Goal: Information Seeking & Learning: Check status

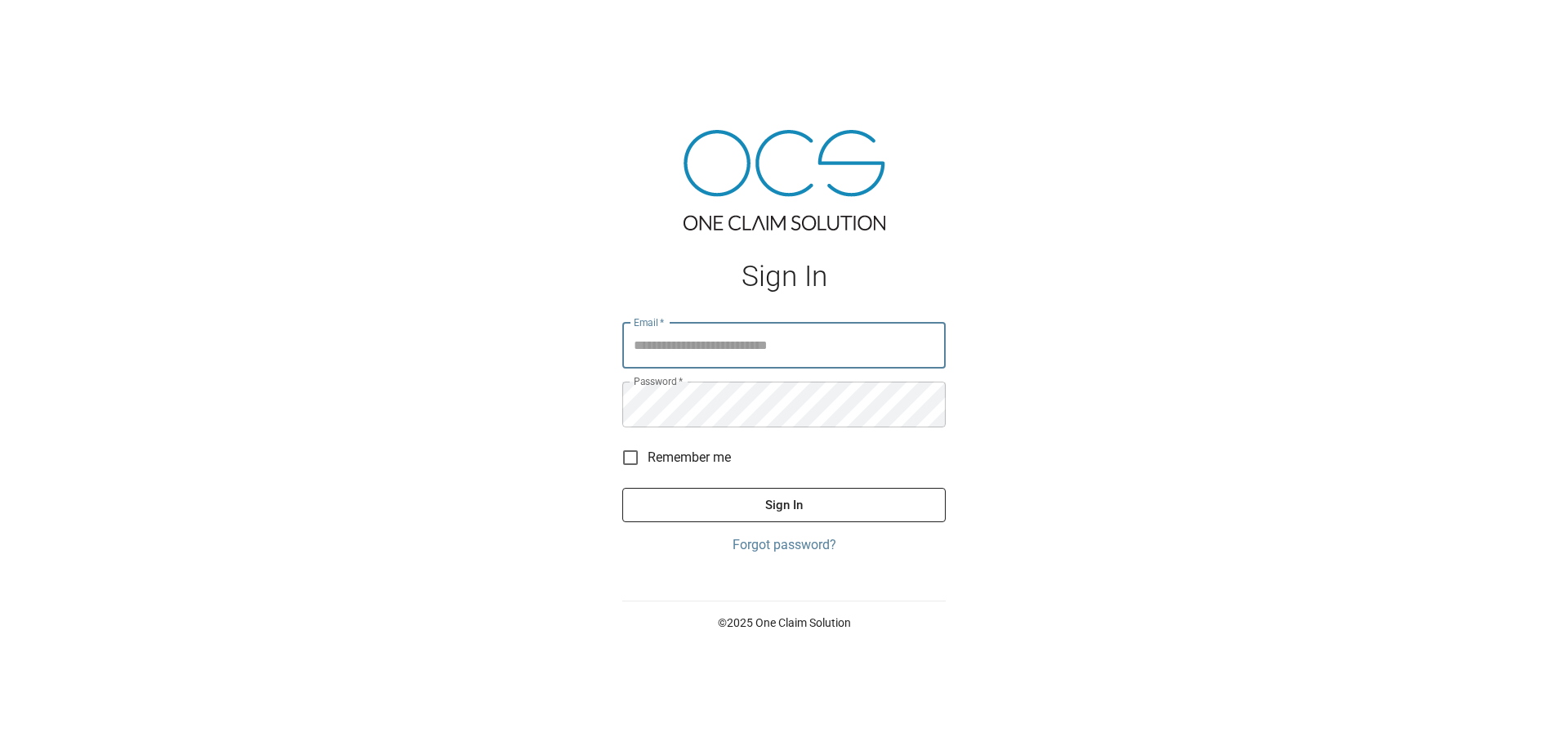
type input "**********"
click at [747, 503] on button "Sign In" at bounding box center [784, 504] width 324 height 34
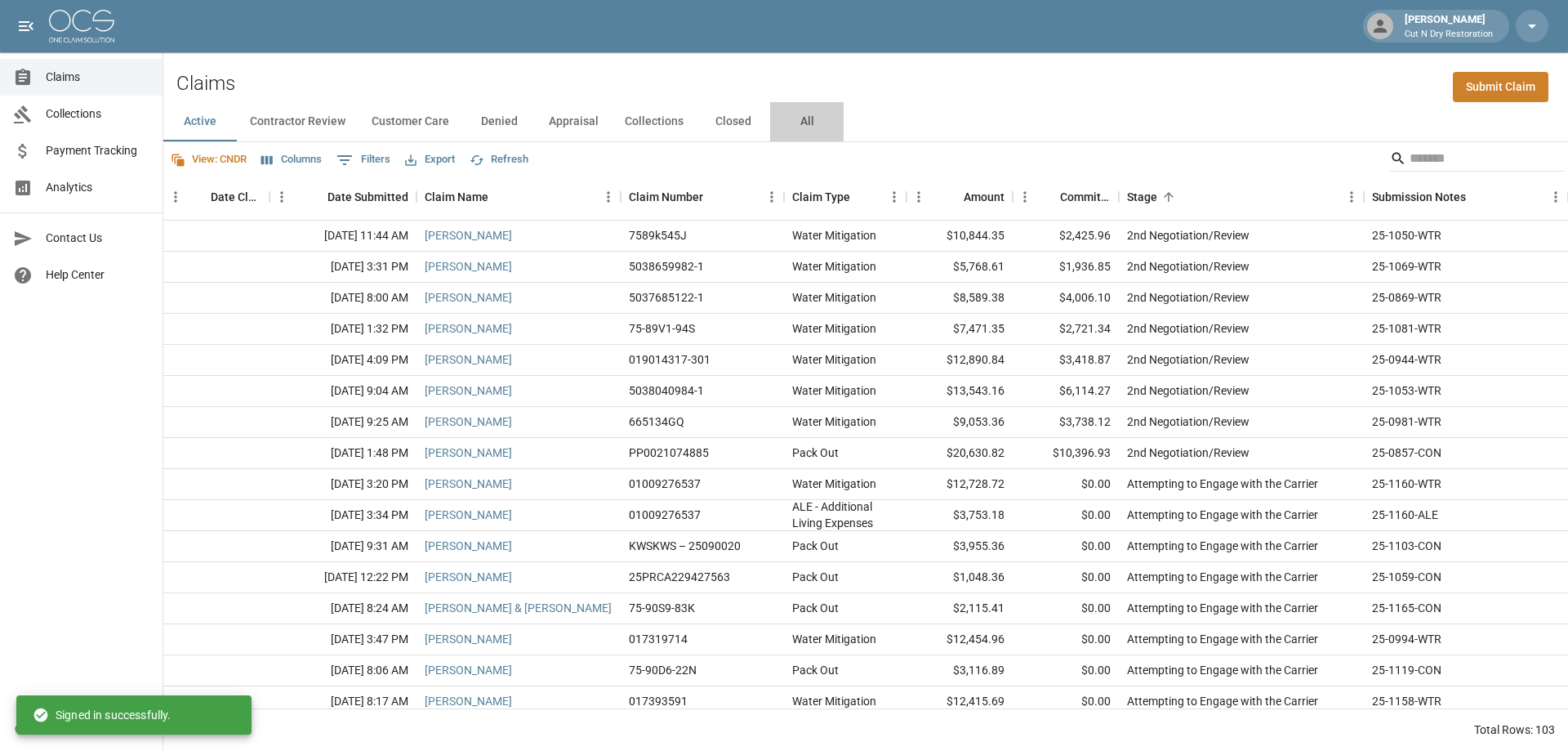
click at [800, 120] on button "All" at bounding box center [806, 122] width 73 height 39
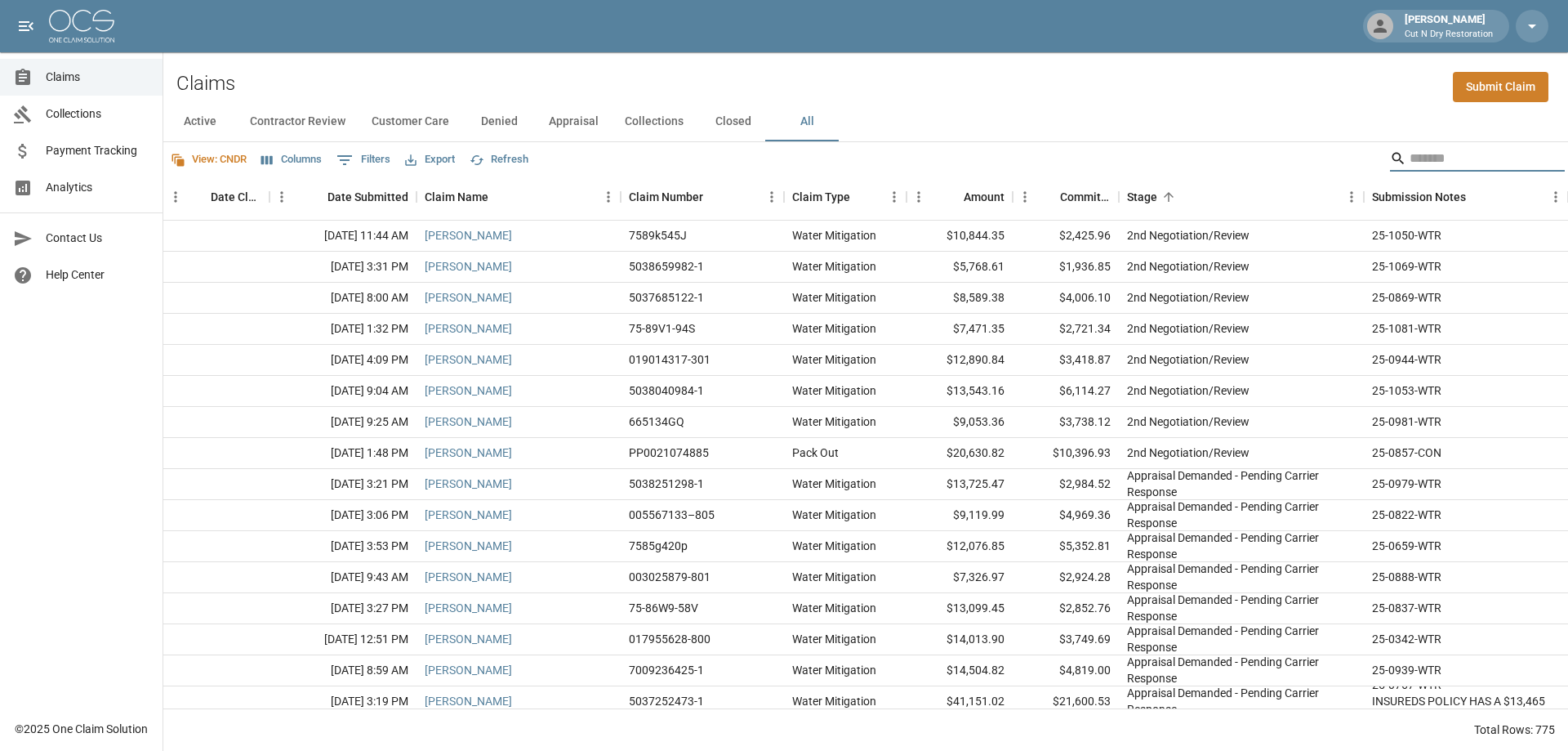
click at [1417, 155] on input "Search" at bounding box center [1475, 158] width 131 height 26
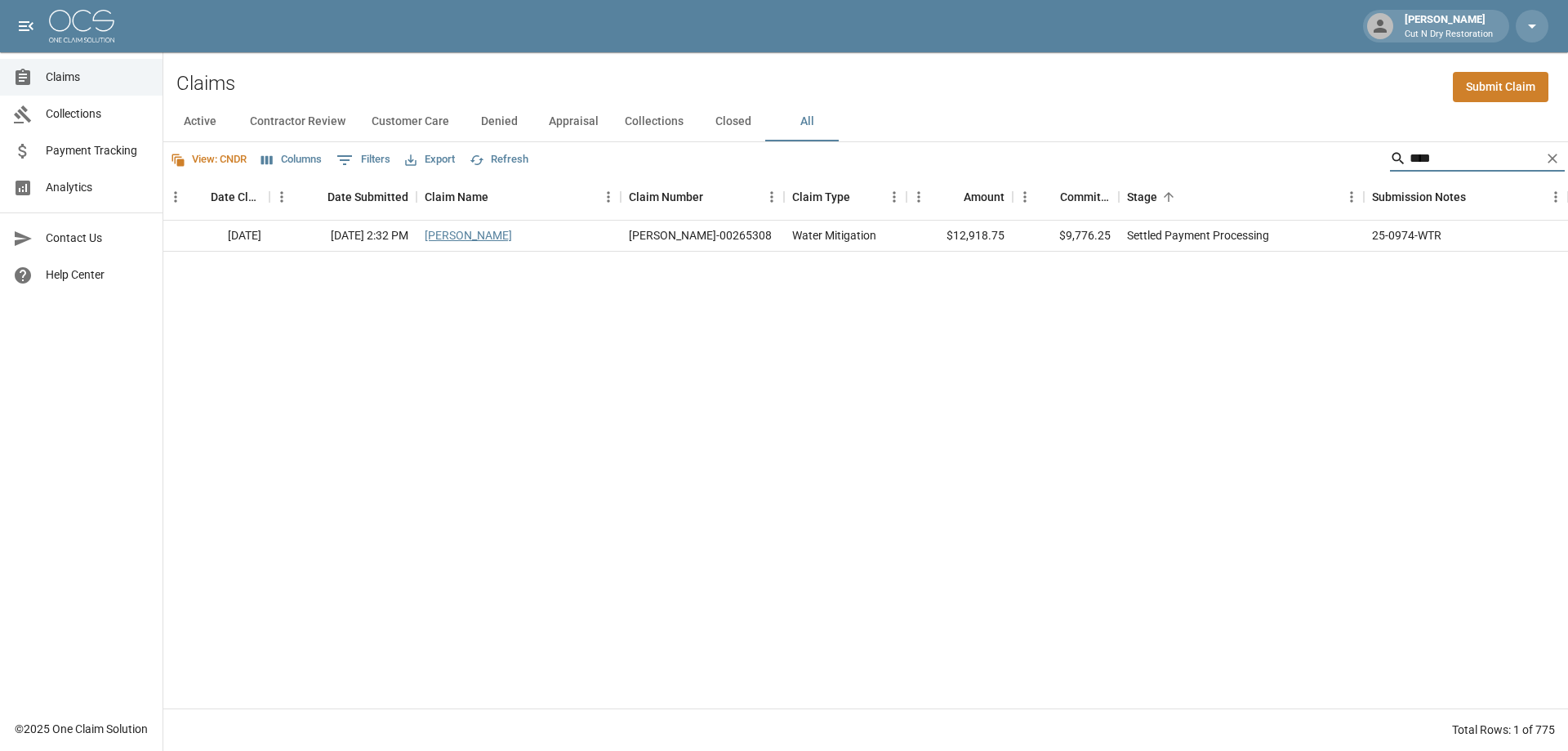
type input "****"
click at [454, 232] on link "[PERSON_NAME]" at bounding box center [469, 235] width 87 height 17
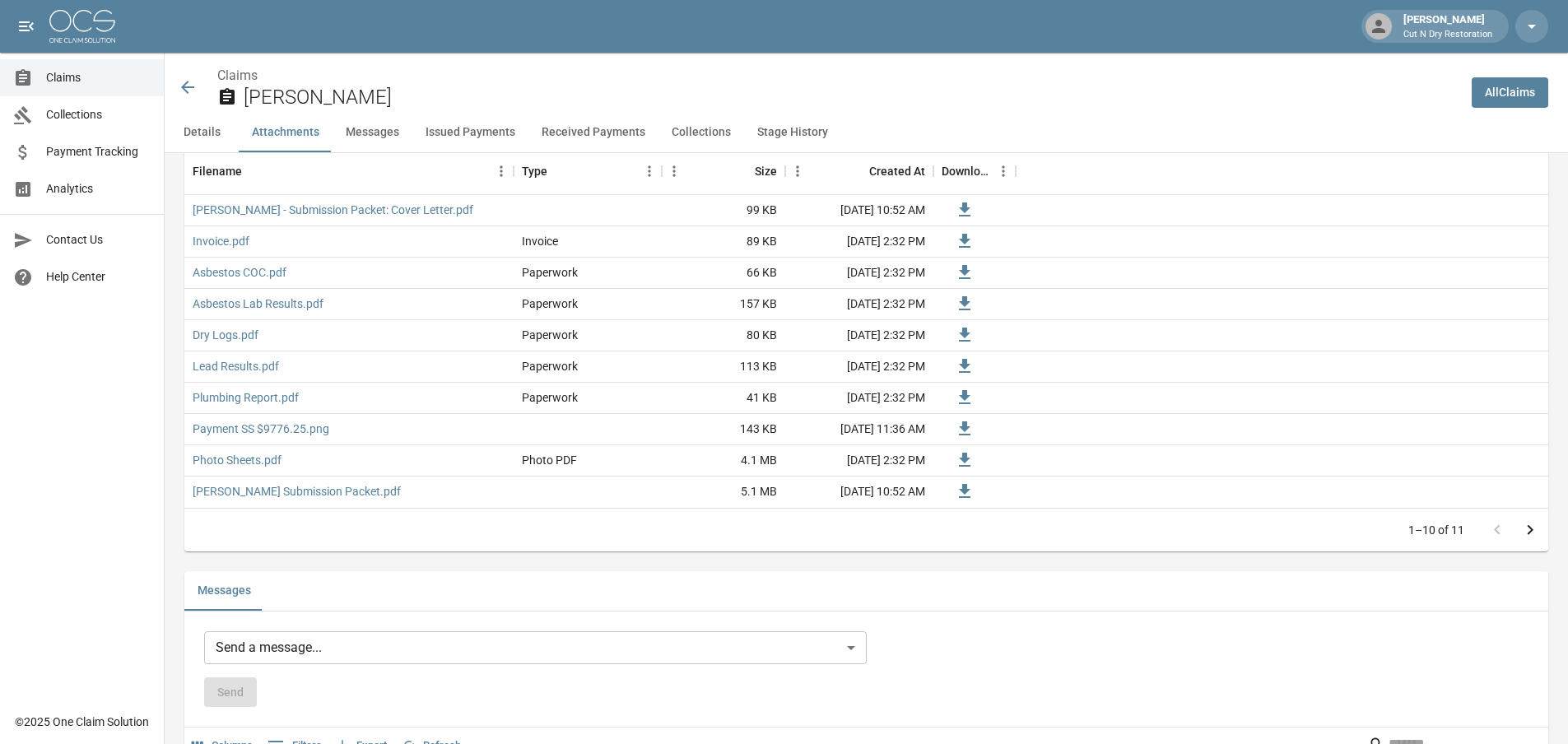
scroll to position [1481, 0]
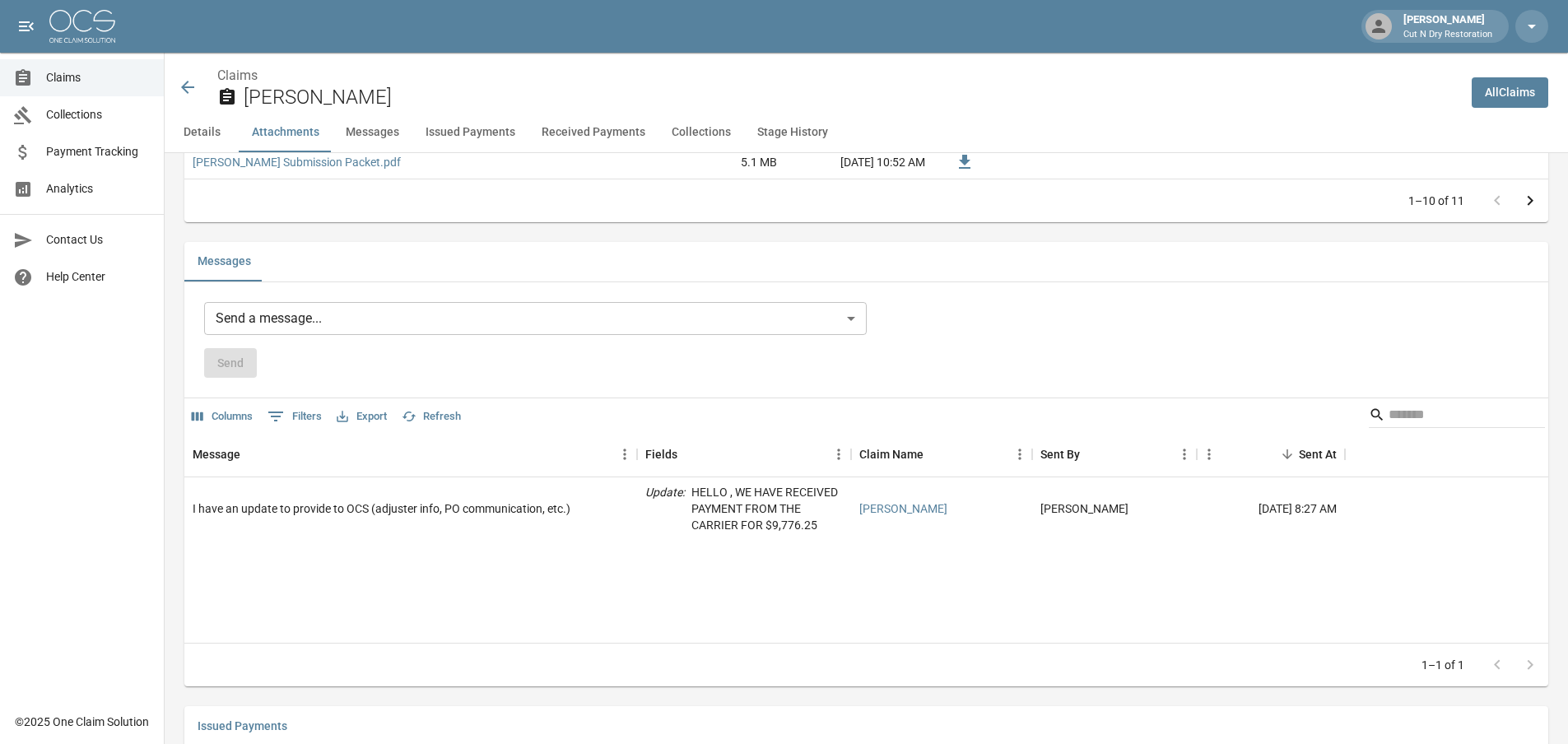
drag, startPoint x: 84, startPoint y: 82, endPoint x: 140, endPoint y: 115, distance: 65.0
click at [84, 82] on span "Claims" at bounding box center [98, 78] width 105 height 17
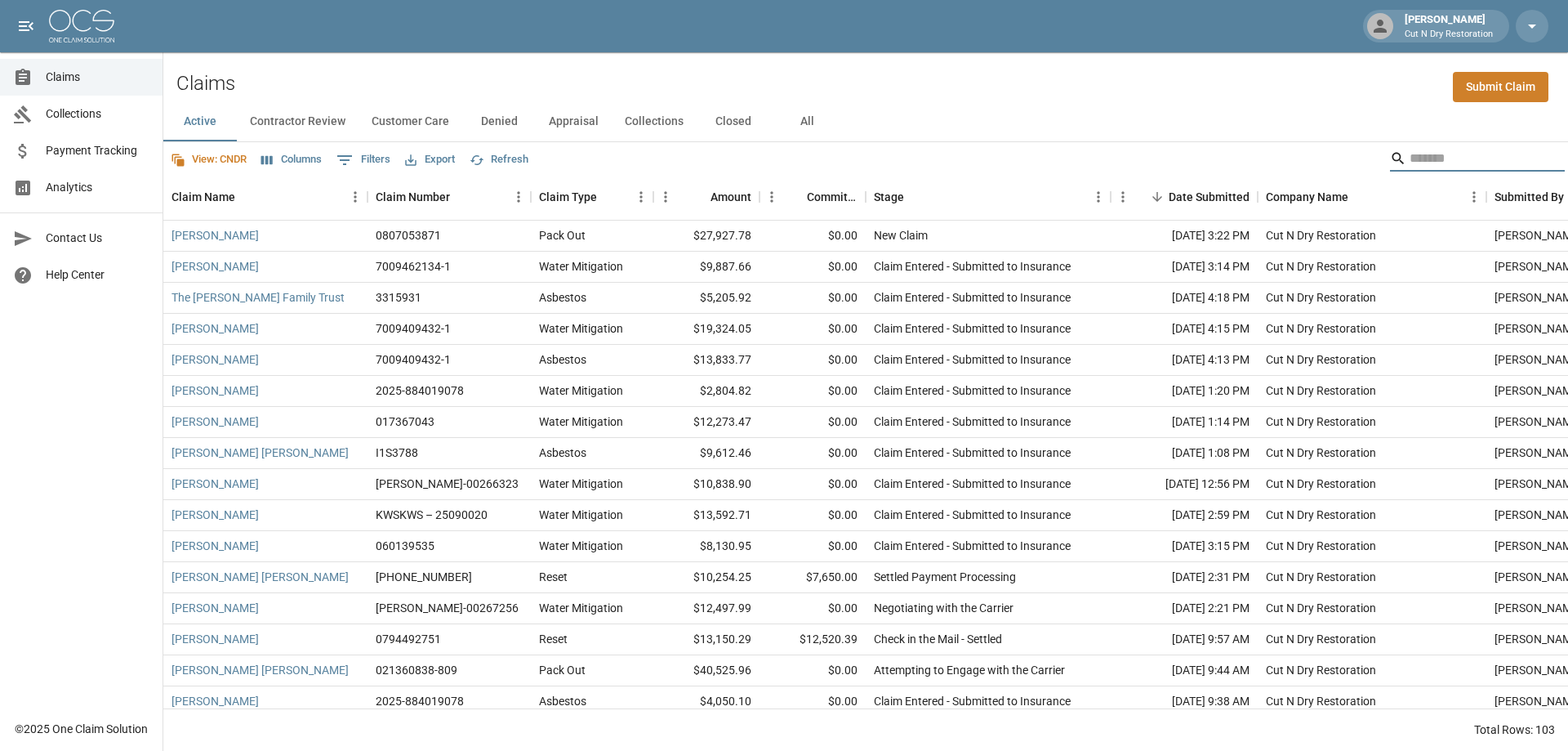
click at [1410, 159] on input "Search" at bounding box center [1475, 158] width 131 height 26
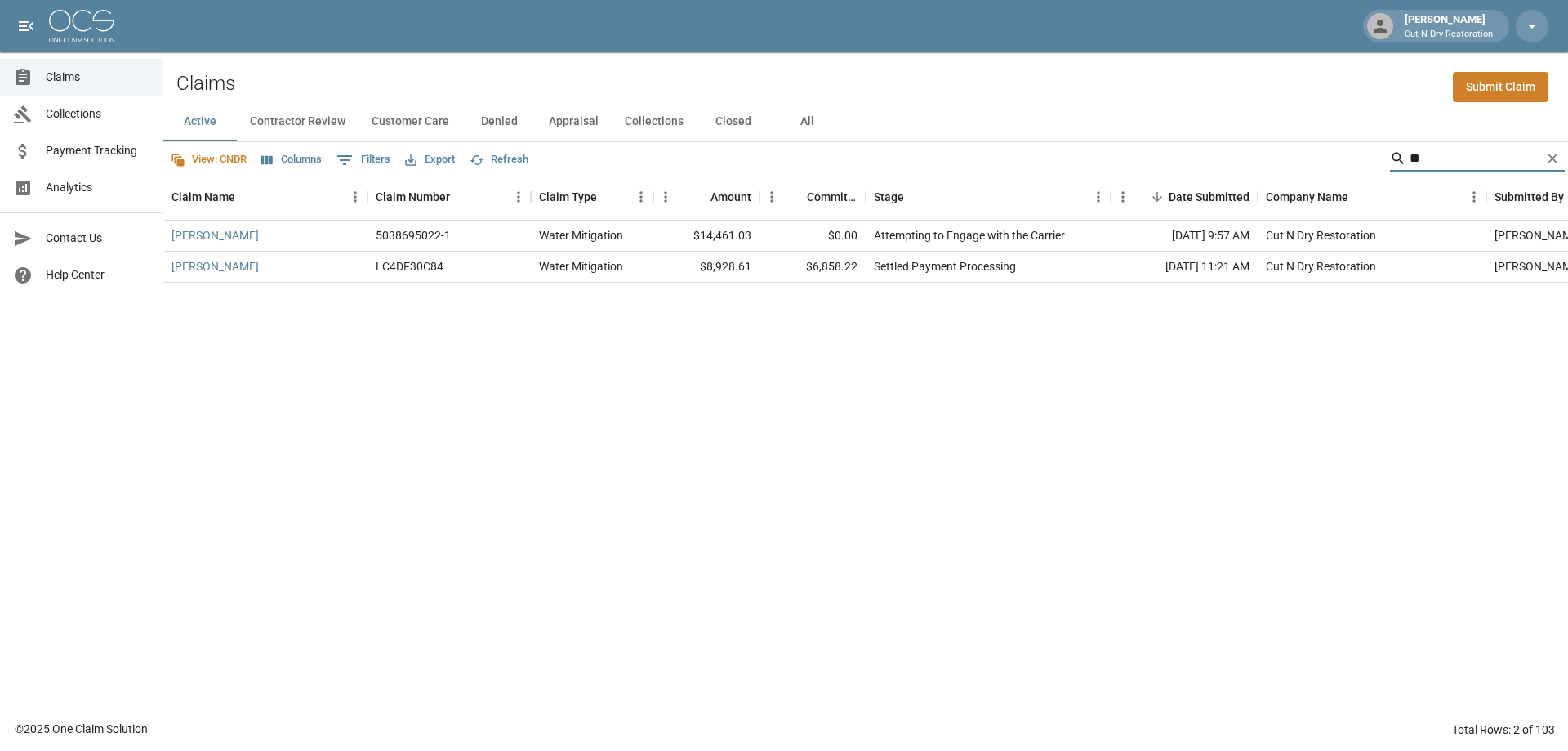
type input "**"
click at [1291, 431] on div "[PERSON_NAME] 5038695022-1 Water Mitigation $14,461.03 $0.00 Attempting to Enga…" at bounding box center [927, 464] width 1527 height 488
click at [1321, 428] on div "[PERSON_NAME] 5038695022-1 Water Mitigation $14,461.03 $0.00 Attempting to Enga…" at bounding box center [927, 464] width 1527 height 488
drag, startPoint x: 1287, startPoint y: 90, endPoint x: 1363, endPoint y: 105, distance: 77.5
click at [1287, 90] on div "Claims Submit Claim" at bounding box center [866, 77] width 1404 height 50
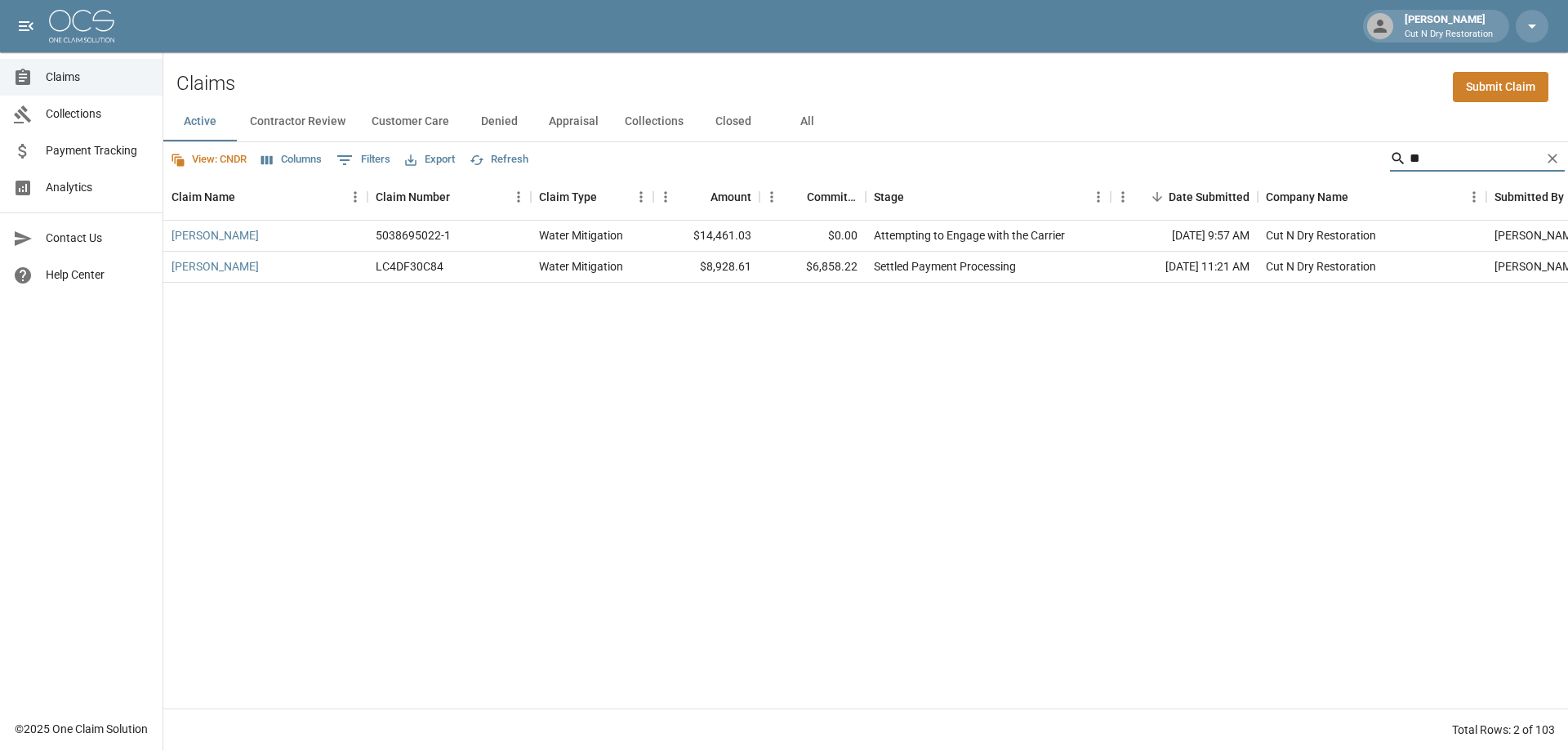
drag, startPoint x: 1473, startPoint y: 157, endPoint x: 1388, endPoint y: 151, distance: 85.2
click at [1390, 151] on div "**" at bounding box center [1478, 158] width 175 height 26
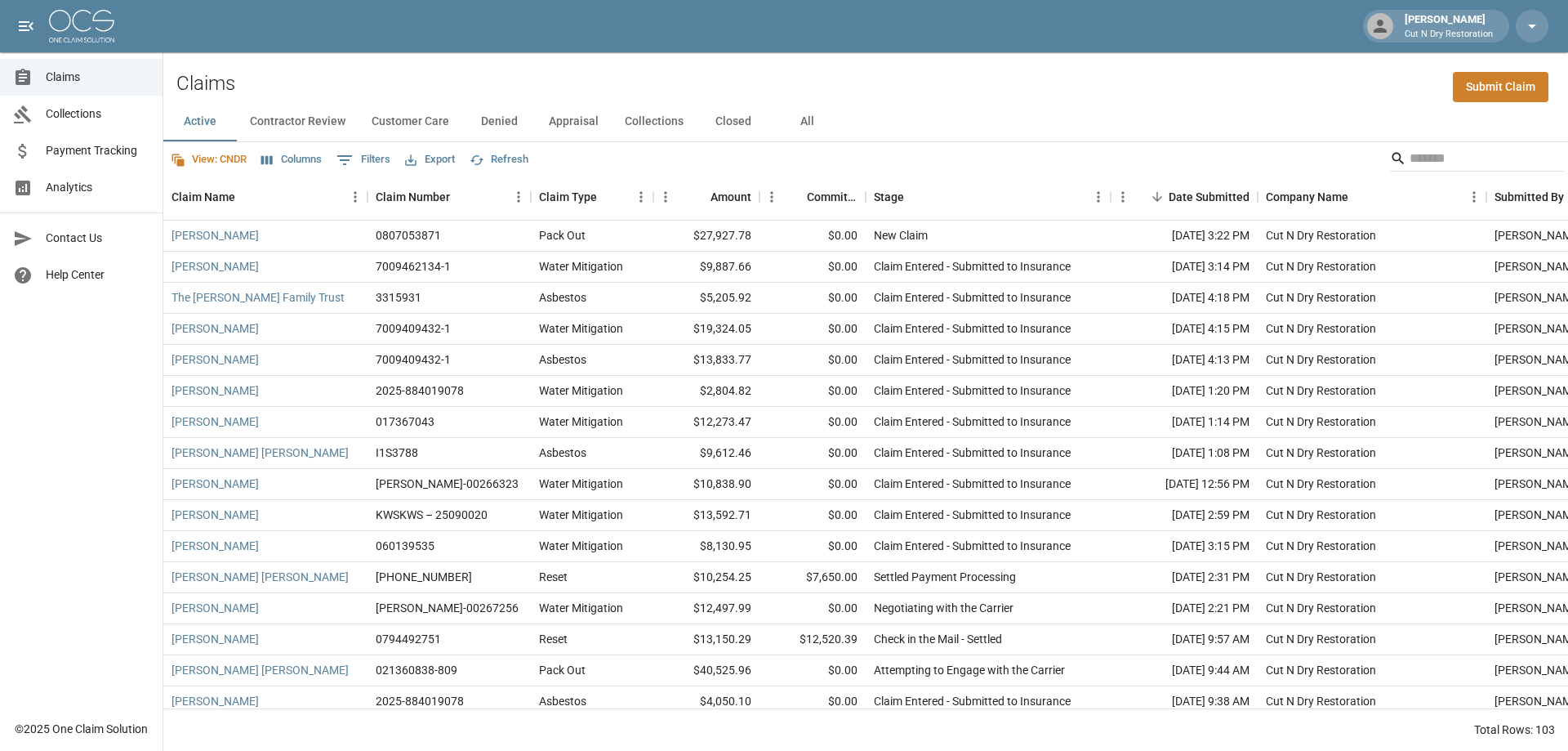
click at [950, 95] on div "Claims Submit Claim" at bounding box center [866, 77] width 1404 height 50
click at [965, 154] on div "View: CNDR Columns 0 Filters Export Refresh" at bounding box center [866, 158] width 1404 height 33
click at [865, 154] on div "View: CNDR Columns 0 Filters Export Refresh" at bounding box center [866, 158] width 1404 height 33
click at [619, 149] on div "View: CNDR Columns 0 Filters Export Refresh" at bounding box center [866, 158] width 1404 height 33
click at [955, 137] on div "Active Contractor Review Customer Care Denied Appraisal Collections Closed All" at bounding box center [866, 122] width 1404 height 39
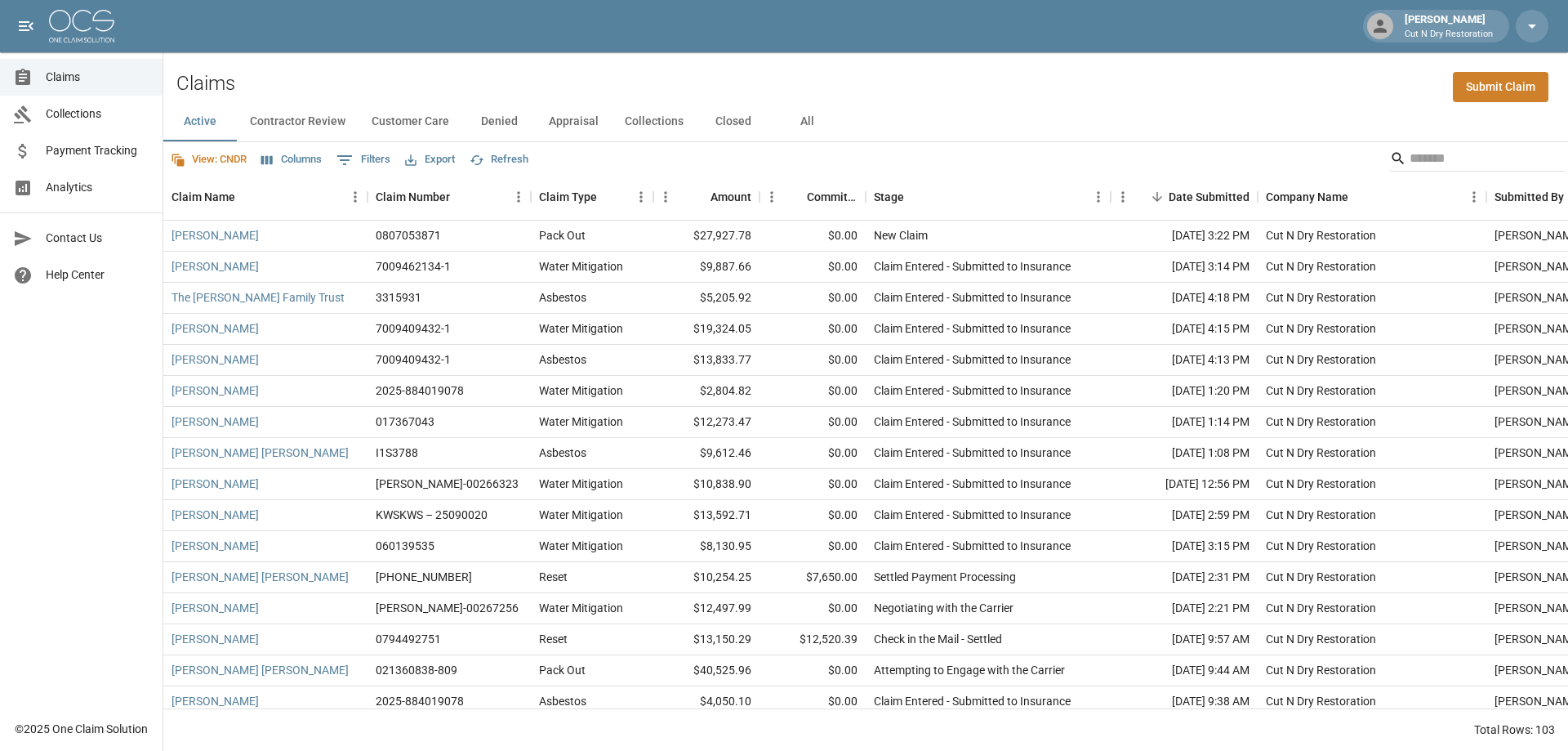
click at [962, 102] on div "Active Contractor Review Customer Care Denied Appraisal Collections Closed All" at bounding box center [866, 122] width 1404 height 39
click at [965, 111] on div "Active Contractor Review Customer Care Denied Appraisal Collections Closed All" at bounding box center [866, 122] width 1404 height 39
click at [986, 144] on div "View: CNDR Columns 0 Filters Export Refresh" at bounding box center [866, 158] width 1404 height 33
click at [1005, 108] on div "Active Contractor Review Customer Care Denied Appraisal Collections Closed All" at bounding box center [866, 122] width 1404 height 39
click at [1008, 139] on div "Active Contractor Review Customer Care Denied Appraisal Collections Closed All" at bounding box center [866, 122] width 1404 height 39
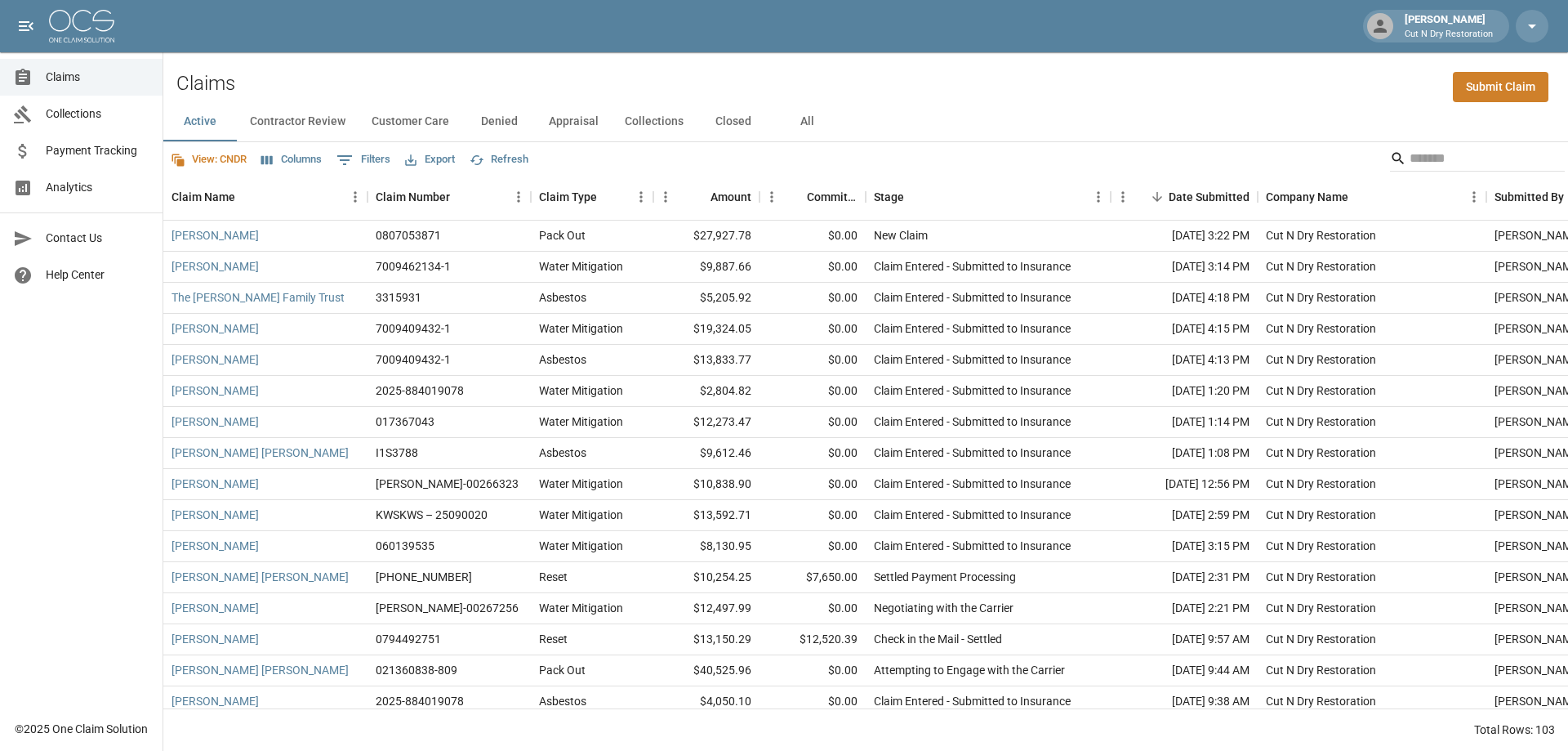
click at [930, 154] on div "View: CNDR Columns 0 Filters Export Refresh" at bounding box center [866, 158] width 1404 height 33
click at [794, 142] on div "View: CNDR Columns 0 Filters Export Refresh" at bounding box center [866, 158] width 1404 height 33
click at [761, 143] on div "View: CNDR Columns 0 Filters Export Refresh" at bounding box center [866, 158] width 1404 height 33
click at [884, 112] on div "Active Contractor Review Customer Care Denied Appraisal Collections Closed All" at bounding box center [866, 122] width 1404 height 39
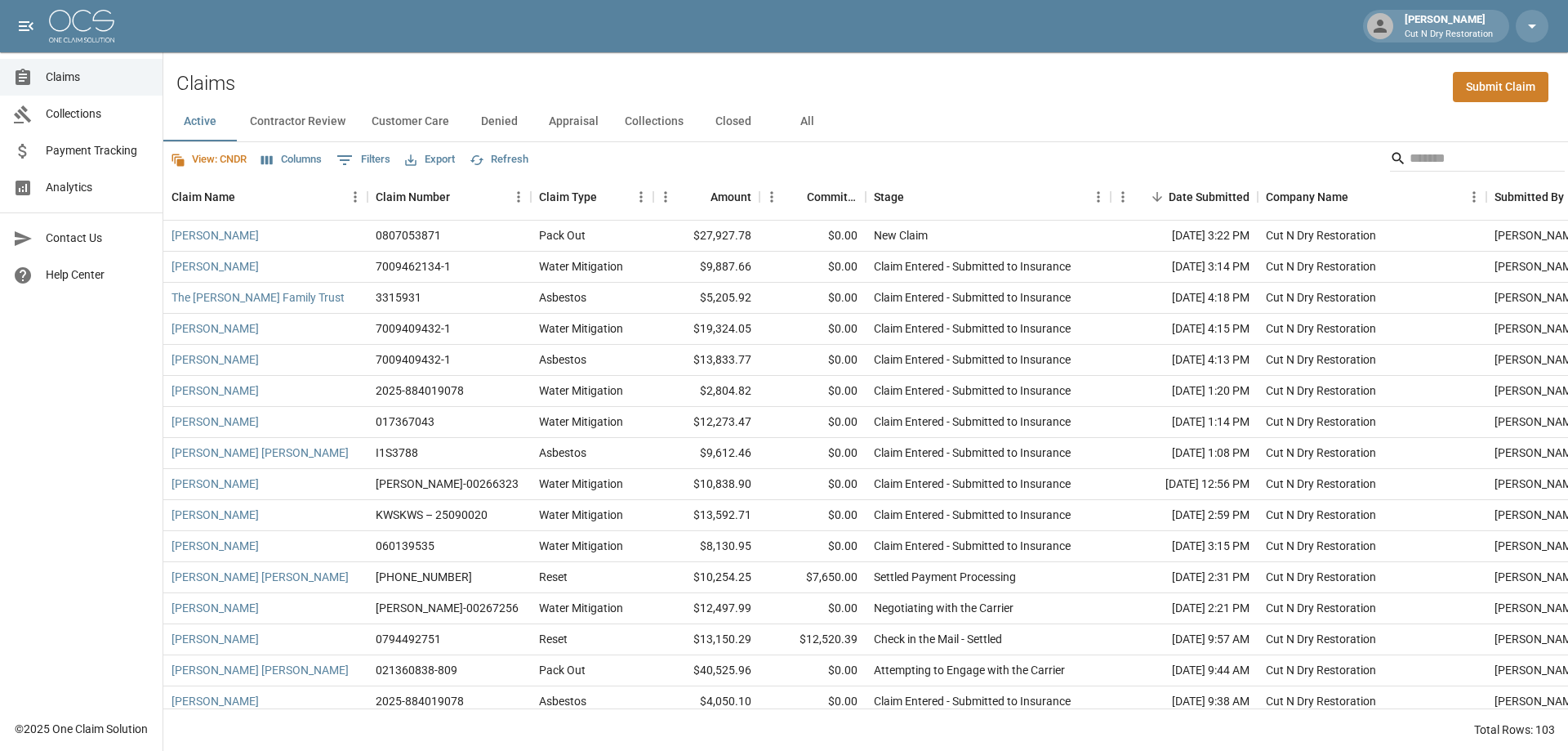
click at [903, 140] on div "Active Contractor Review Customer Care Denied Appraisal Collections Closed All" at bounding box center [866, 122] width 1404 height 39
click at [578, 144] on div "View: CNDR Columns 0 Filters Export Refresh" at bounding box center [866, 158] width 1404 height 33
click at [669, 161] on div "View: CNDR Columns 0 Filters Export Refresh" at bounding box center [866, 158] width 1404 height 33
click at [883, 104] on div "Active Contractor Review Customer Care Denied Appraisal Collections Closed All" at bounding box center [866, 122] width 1404 height 39
click at [892, 110] on div "Active Contractor Review Customer Care Denied Appraisal Collections Closed All" at bounding box center [866, 122] width 1404 height 39
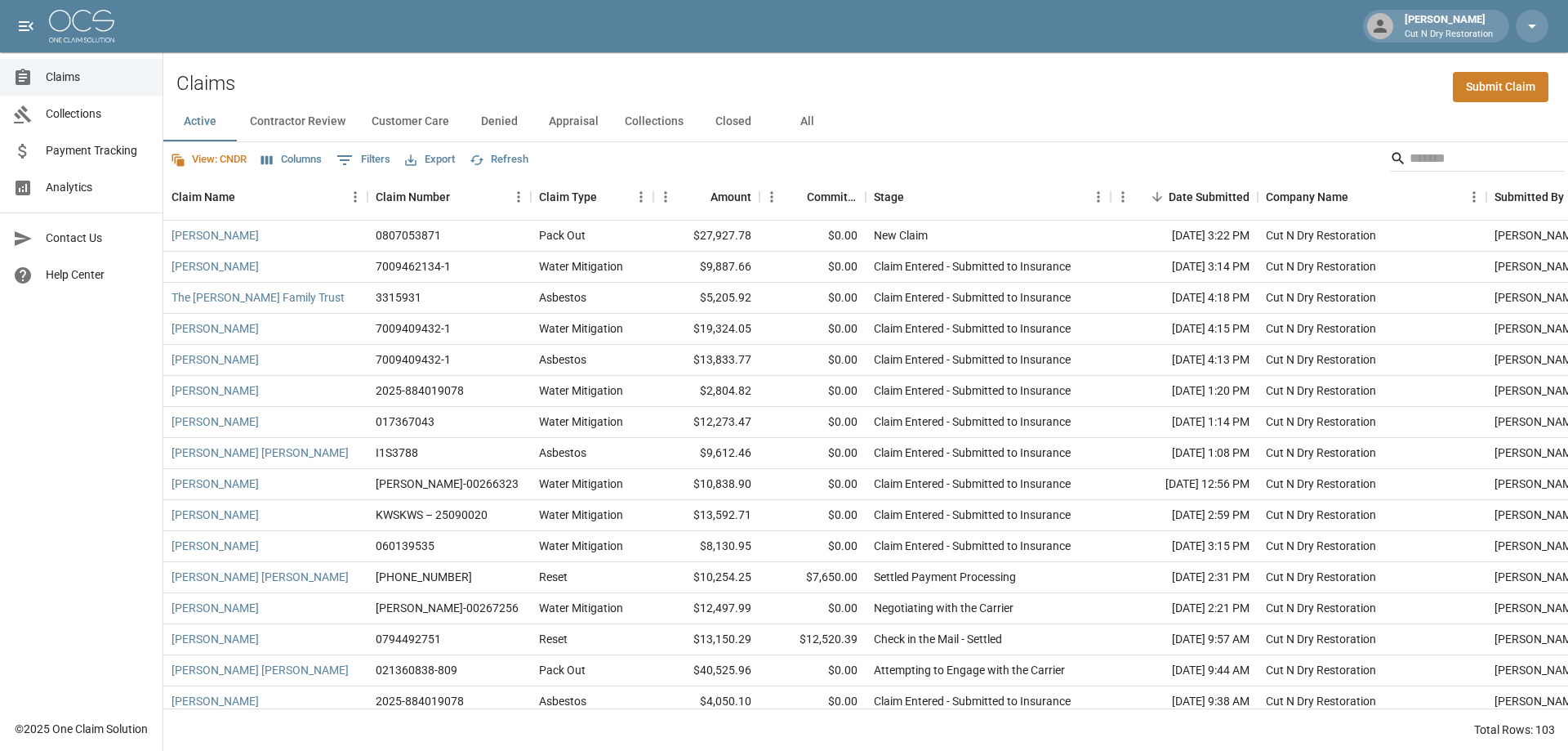
click at [558, 168] on div "View: CNDR Columns 0 Filters Export Refresh" at bounding box center [866, 158] width 1404 height 33
click at [967, 116] on div "Active Contractor Review Customer Care Denied Appraisal Collections Closed All" at bounding box center [866, 122] width 1404 height 39
click at [961, 154] on div "View: CNDR Columns 0 Filters Export Refresh" at bounding box center [866, 158] width 1404 height 33
click at [959, 131] on div "Active Contractor Review Customer Care Denied Appraisal Collections Closed All" at bounding box center [866, 122] width 1404 height 39
click at [680, 149] on div "View: CNDR Columns 0 Filters Export Refresh" at bounding box center [866, 158] width 1404 height 33
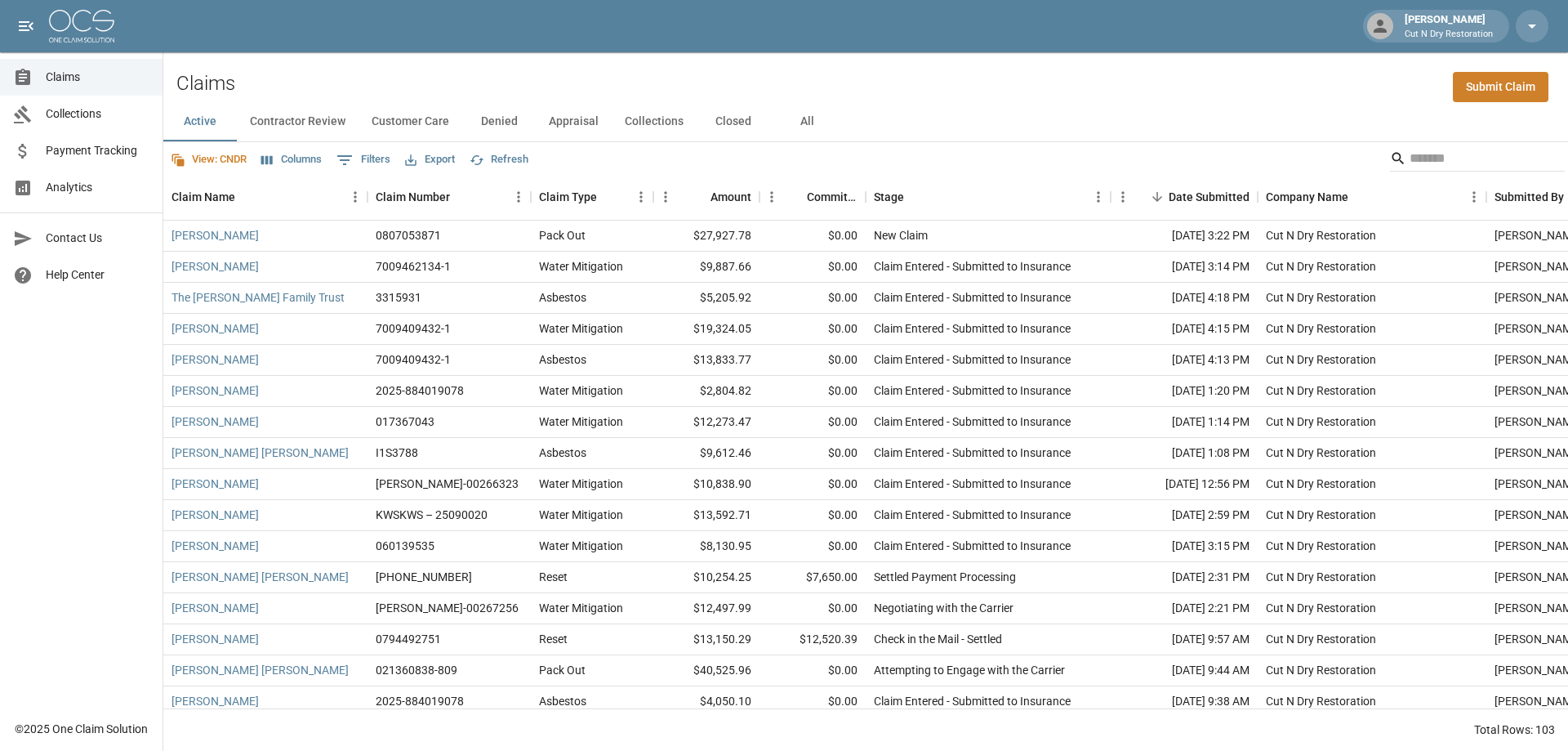
click at [596, 147] on div "View: CNDR Columns 0 Filters Export Refresh" at bounding box center [866, 158] width 1404 height 33
click at [575, 134] on button "Appraisal" at bounding box center [574, 122] width 76 height 39
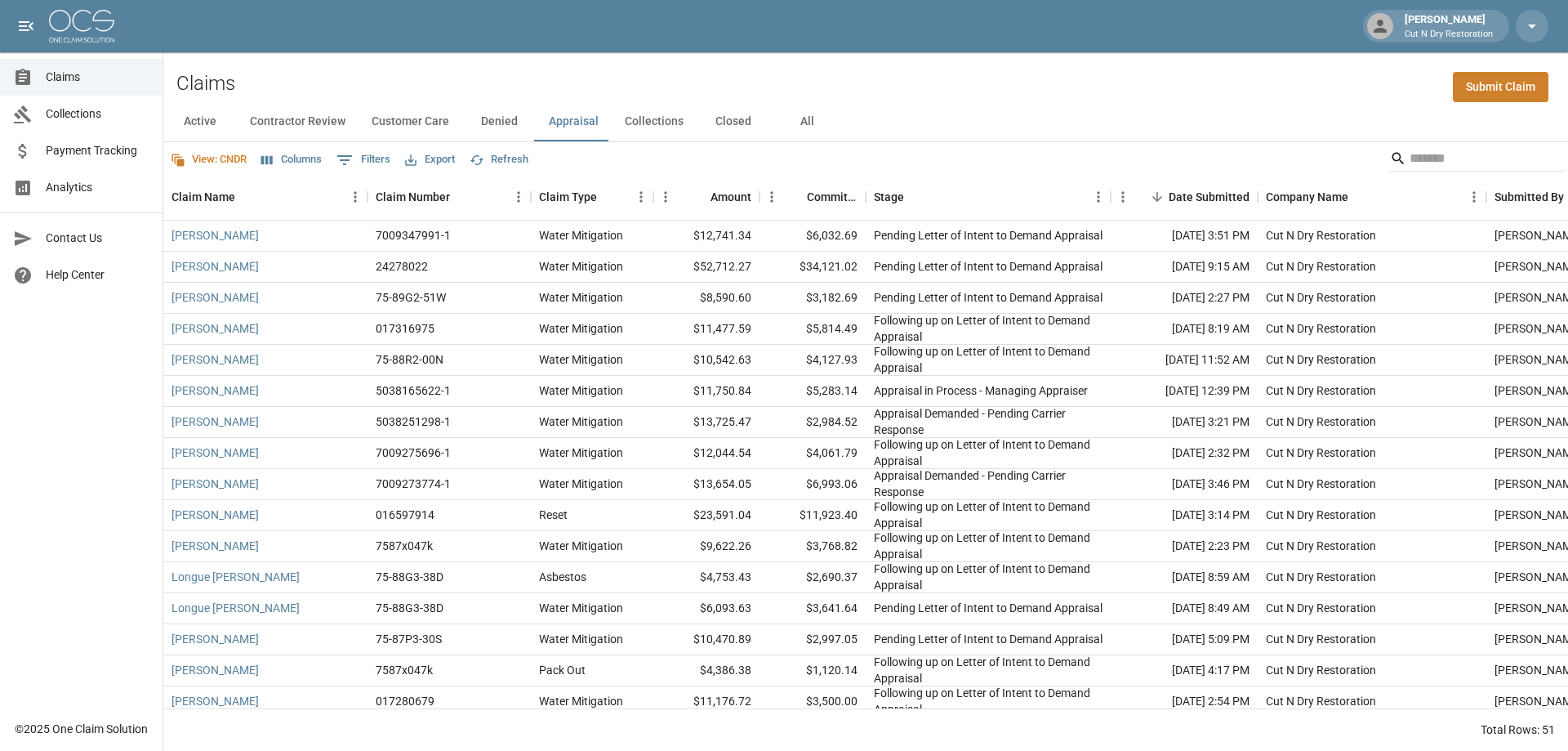
click at [205, 118] on button "Active" at bounding box center [200, 122] width 73 height 39
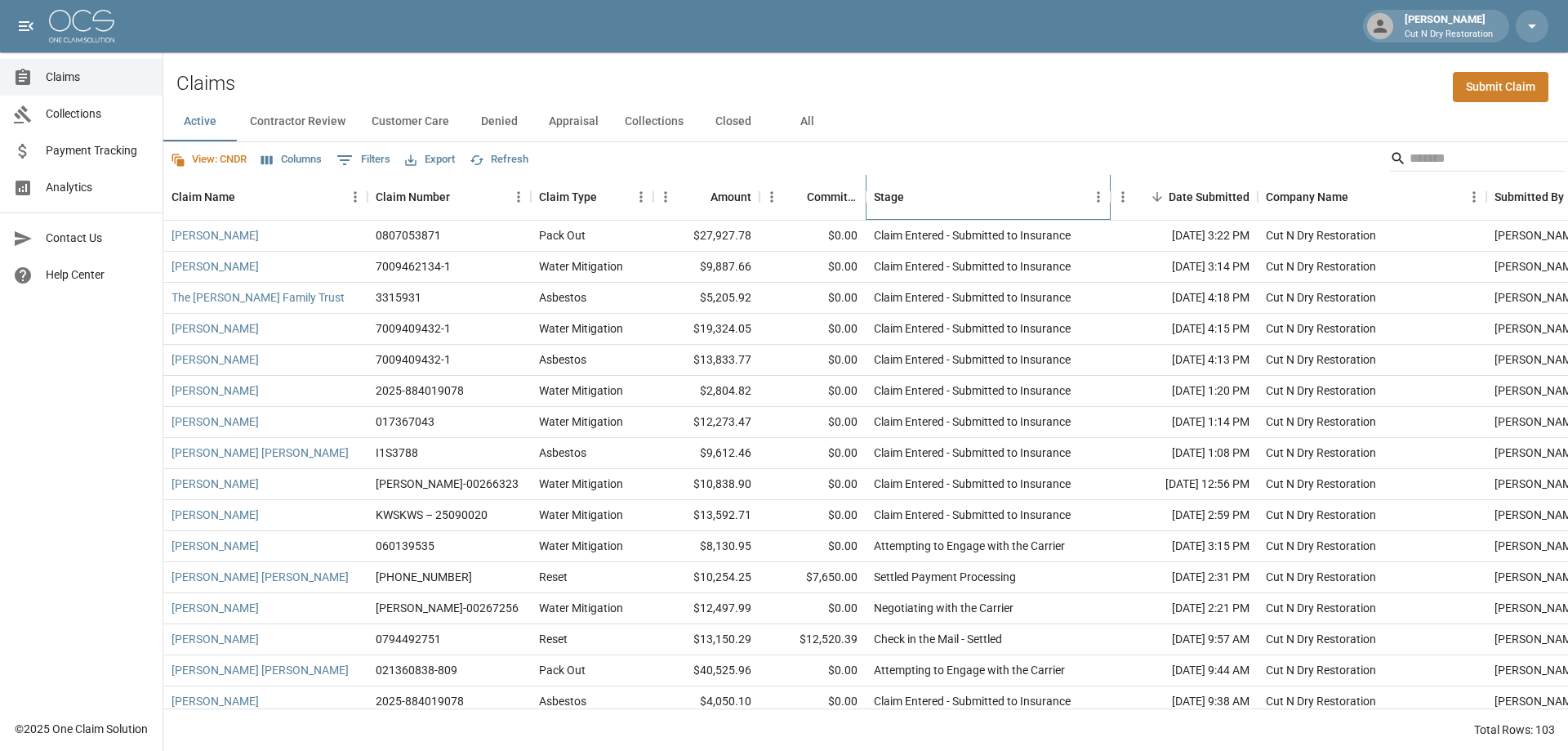
click at [964, 208] on div "Stage" at bounding box center [980, 196] width 212 height 46
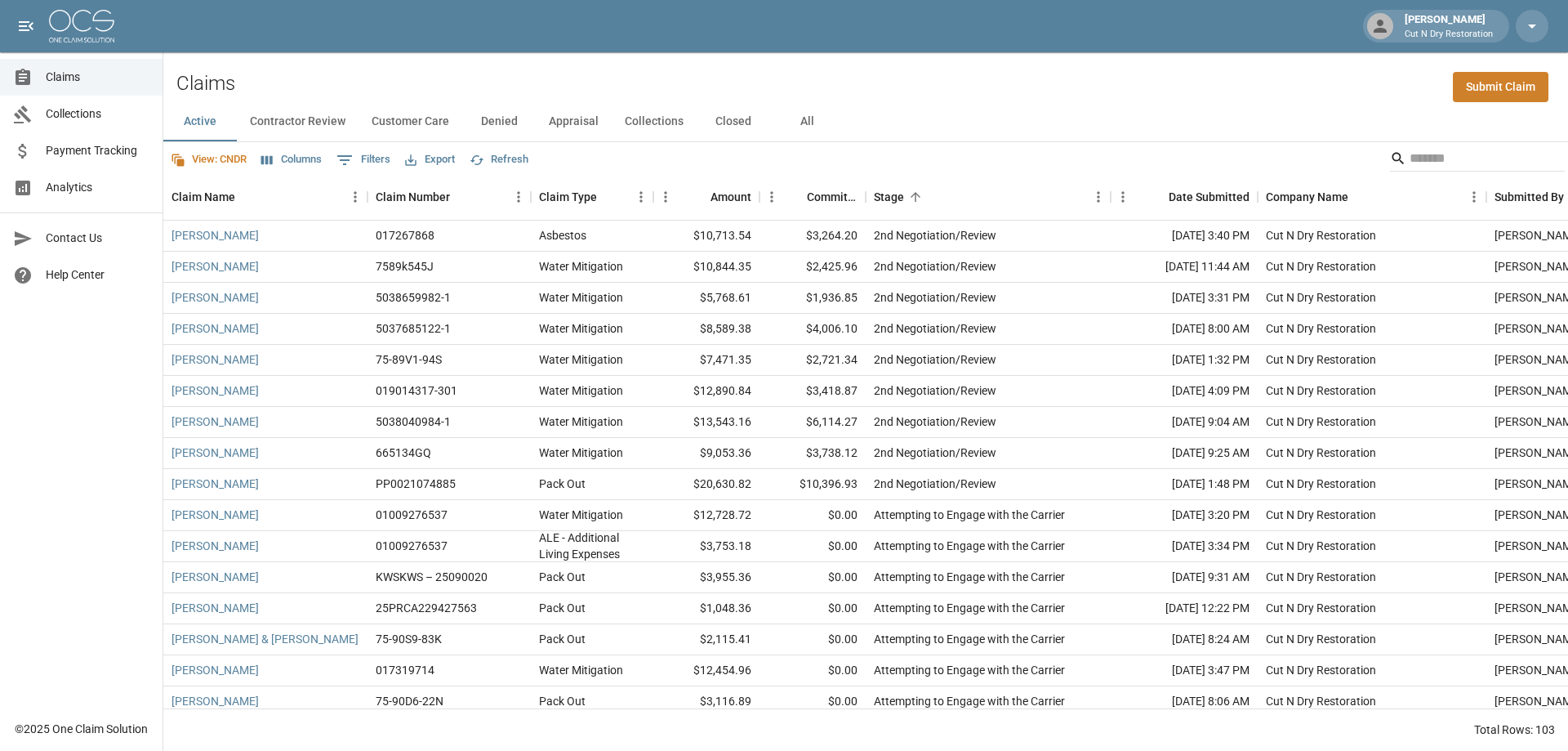
click at [1008, 90] on div "Claims Submit Claim" at bounding box center [866, 77] width 1404 height 50
